Goal: Information Seeking & Learning: Understand process/instructions

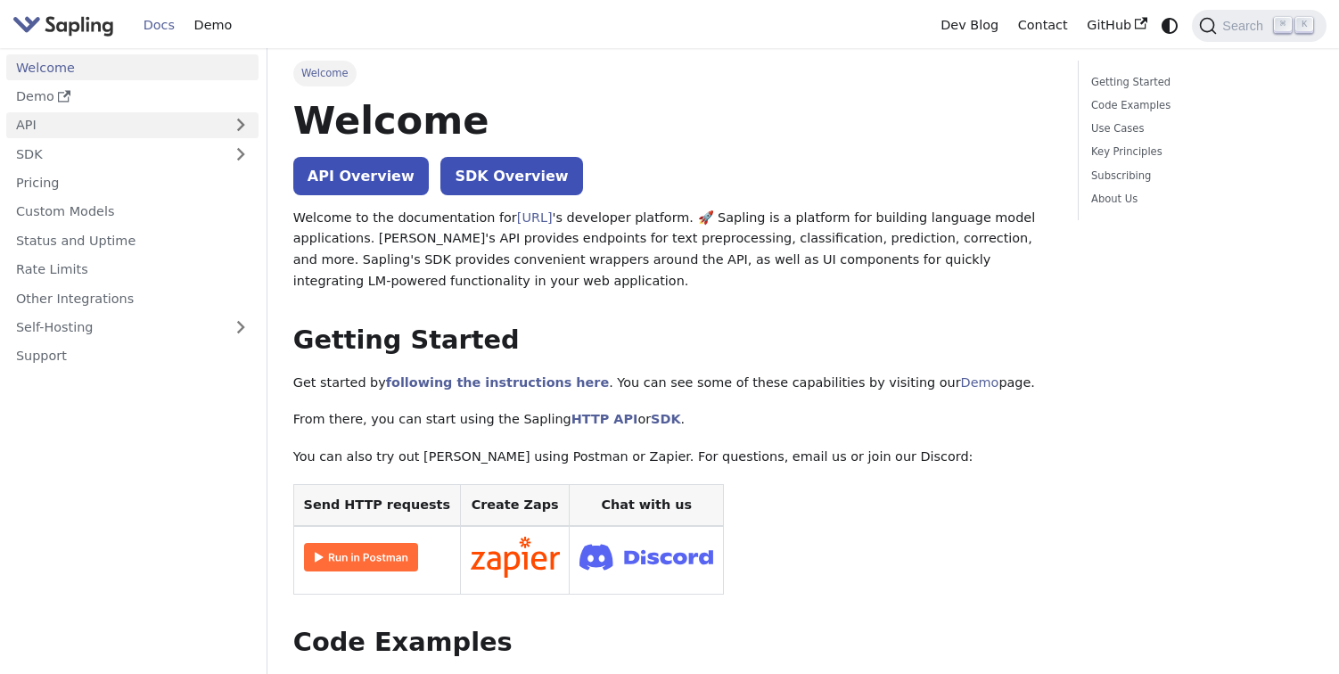
click at [104, 128] on link "API" at bounding box center [114, 125] width 217 height 26
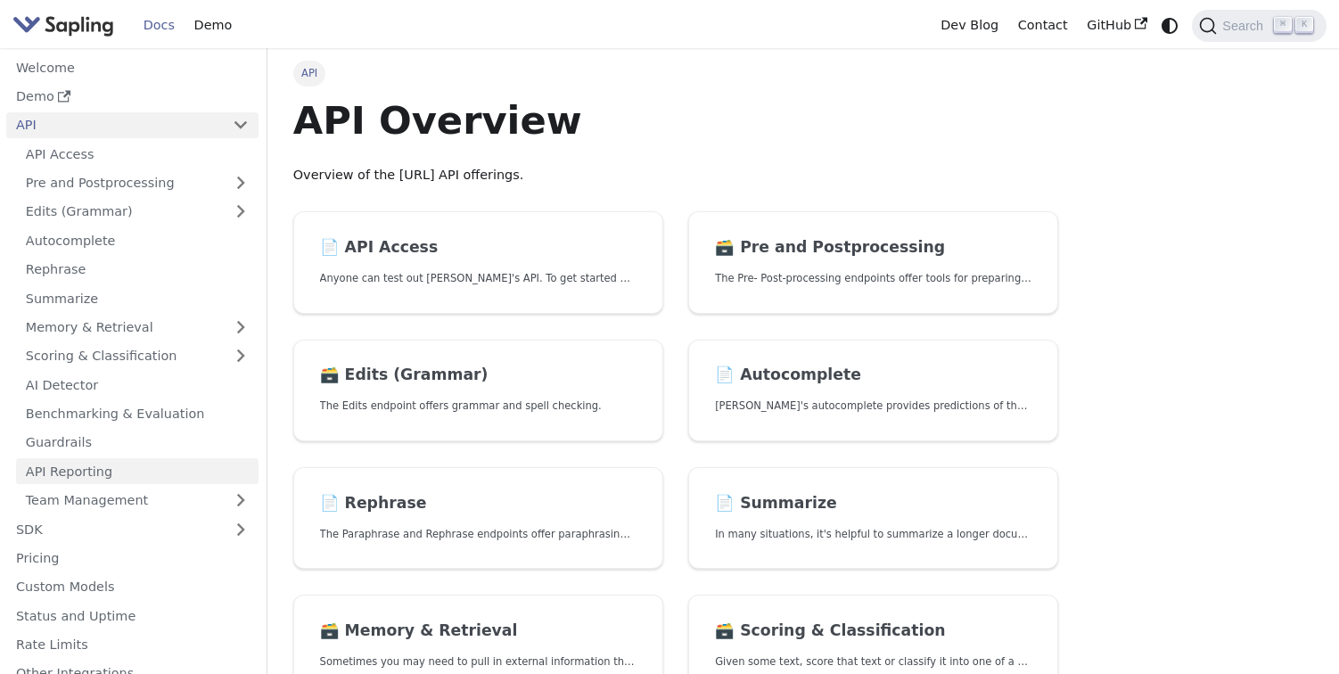
click at [115, 472] on link "API Reporting" at bounding box center [137, 471] width 243 height 26
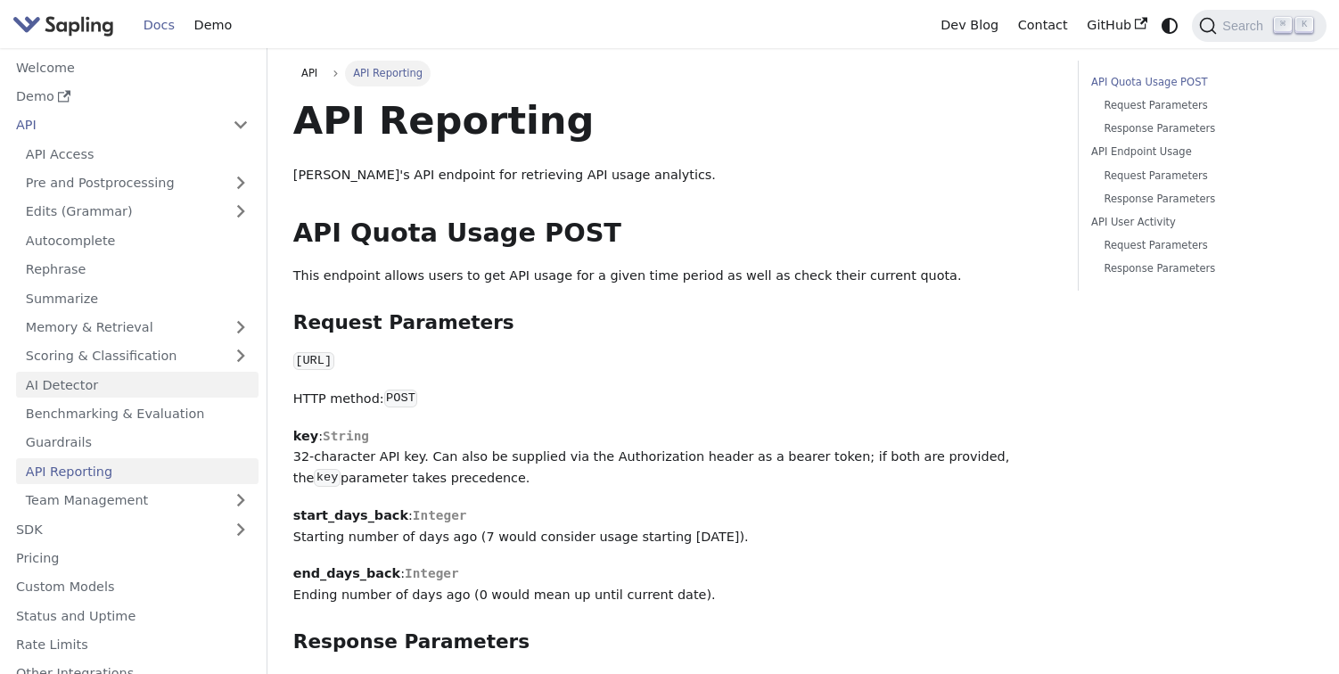
click at [137, 389] on link "AI Detector" at bounding box center [137, 385] width 243 height 26
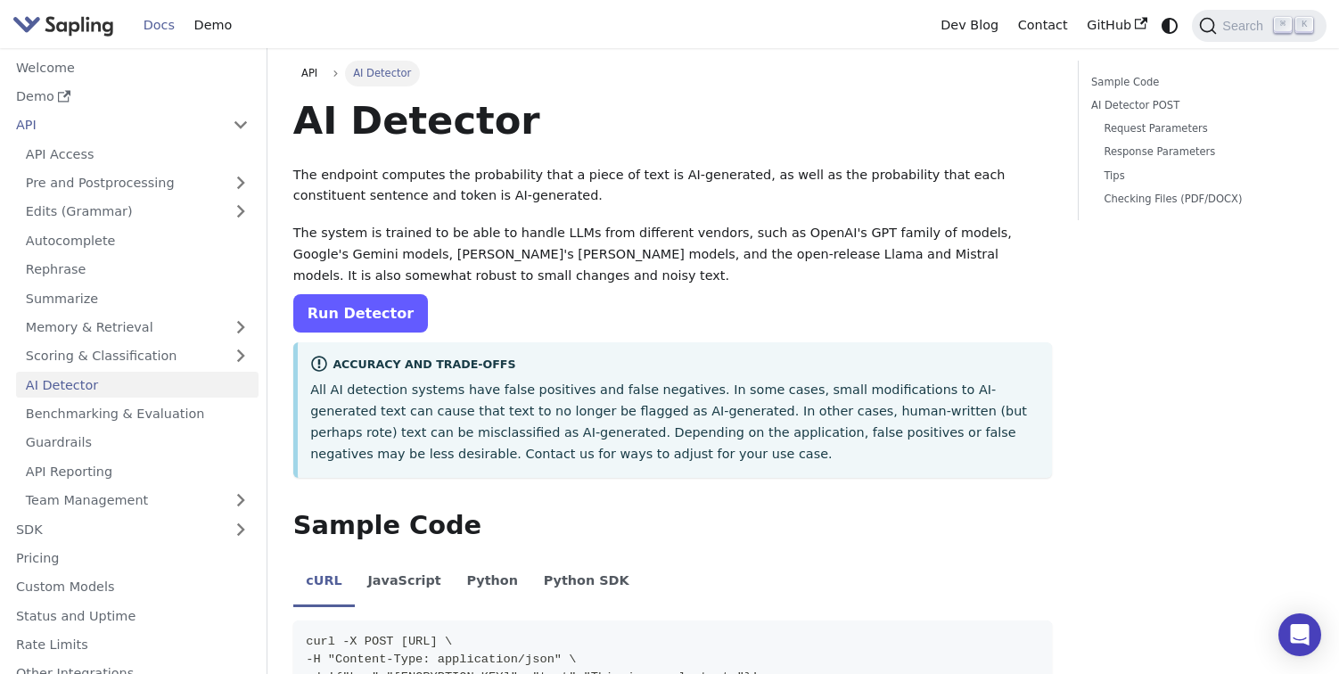
click at [365, 316] on link "Run Detector" at bounding box center [360, 313] width 135 height 38
